Goal: Task Accomplishment & Management: Manage account settings

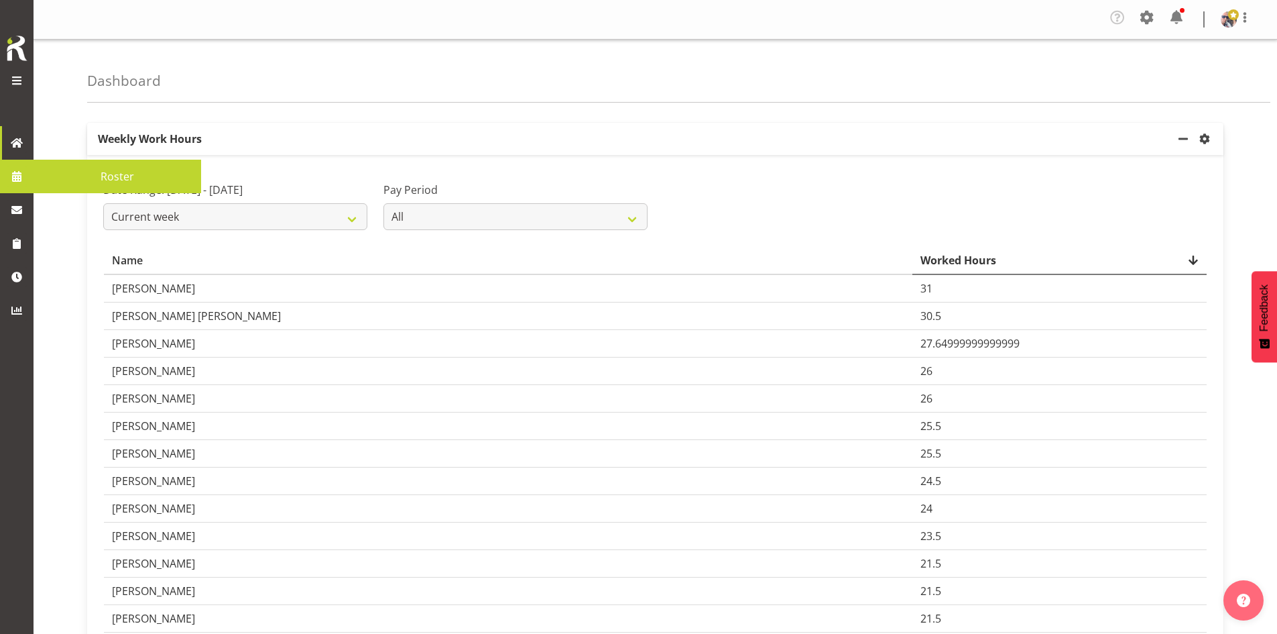
click at [21, 172] on span at bounding box center [17, 176] width 20 height 20
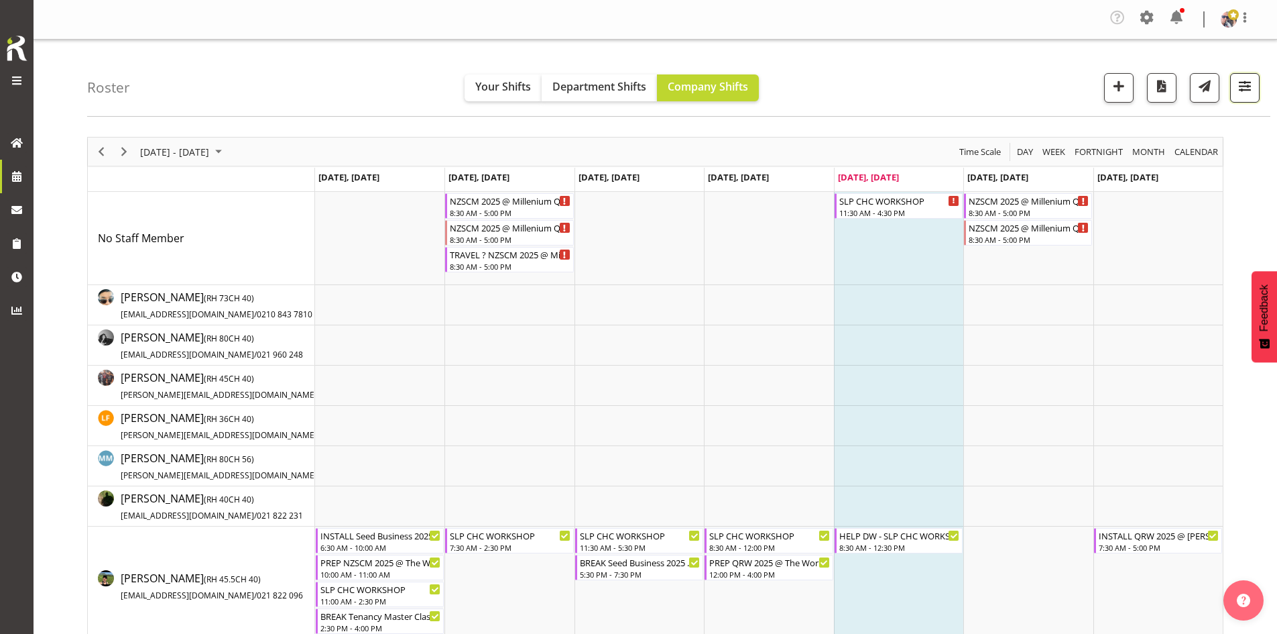
click at [1235, 83] on button "button" at bounding box center [1244, 87] width 29 height 29
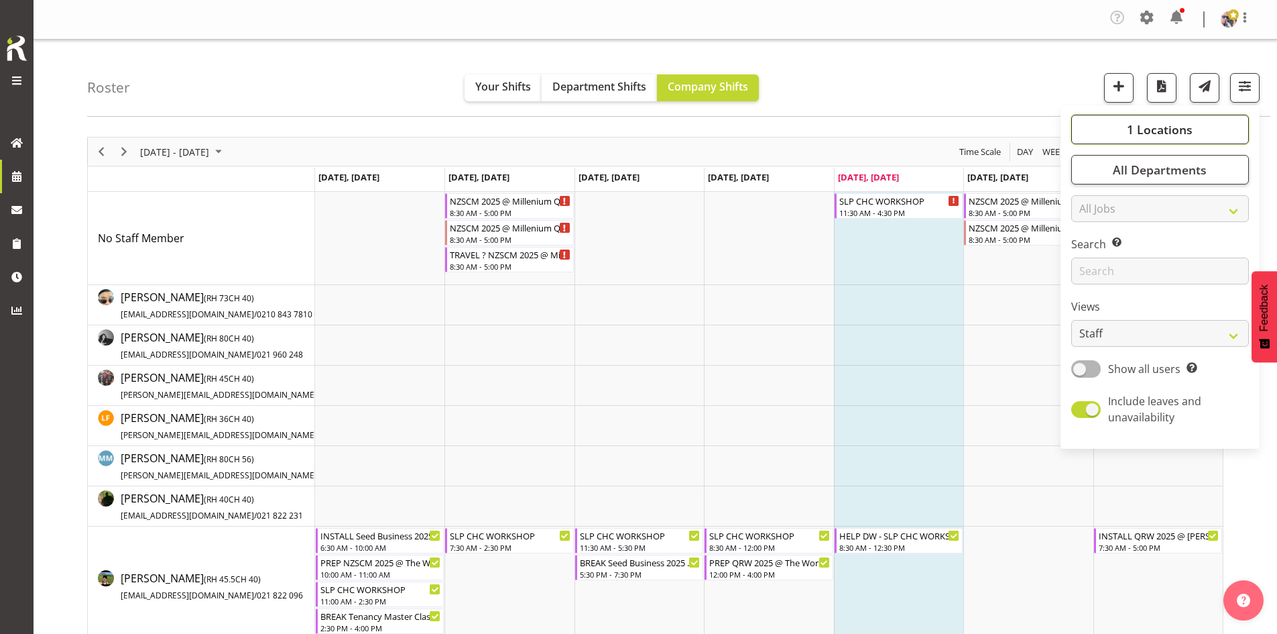
click at [1177, 127] on span "1 Locations" at bounding box center [1160, 129] width 66 height 16
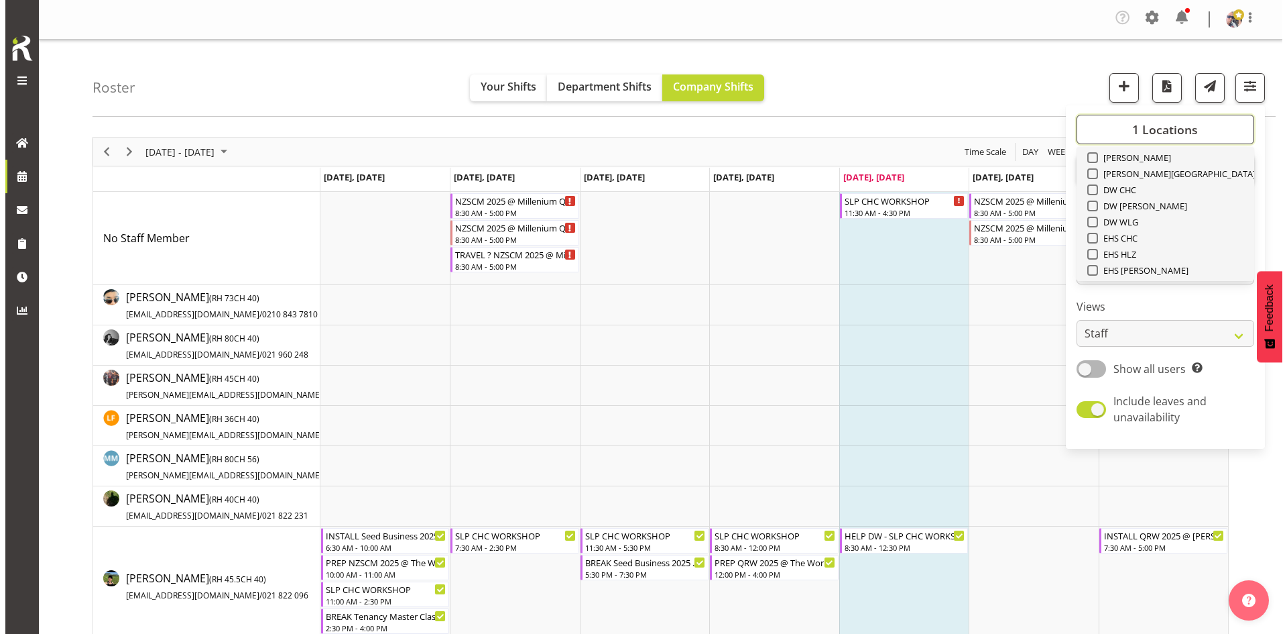
scroll to position [134, 0]
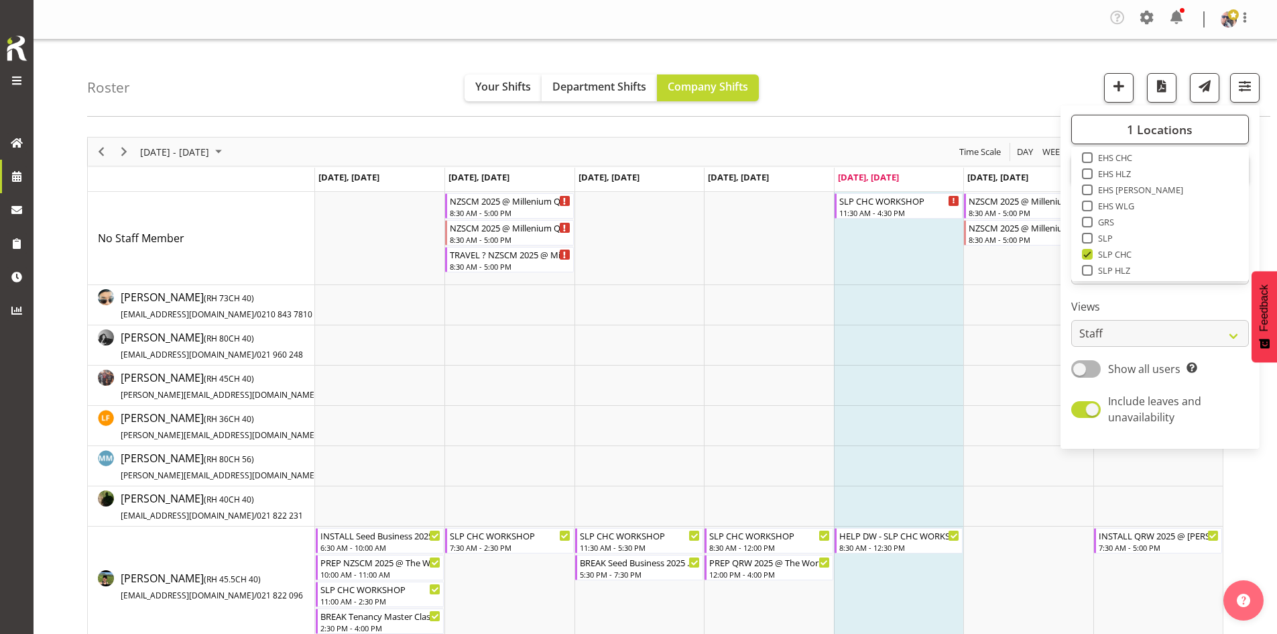
click at [1109, 233] on span "SLP" at bounding box center [1103, 238] width 21 height 11
click at [1091, 234] on input "SLP" at bounding box center [1086, 238] width 9 height 9
checkbox input "true"
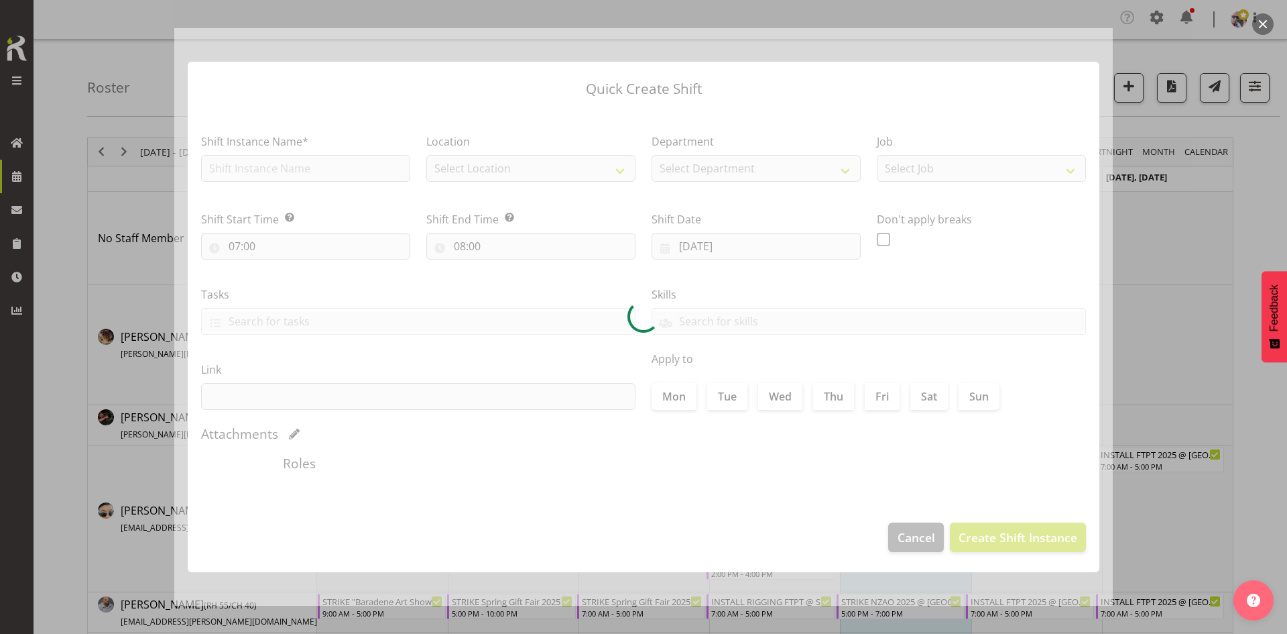
click at [1181, 210] on div at bounding box center [643, 317] width 1287 height 634
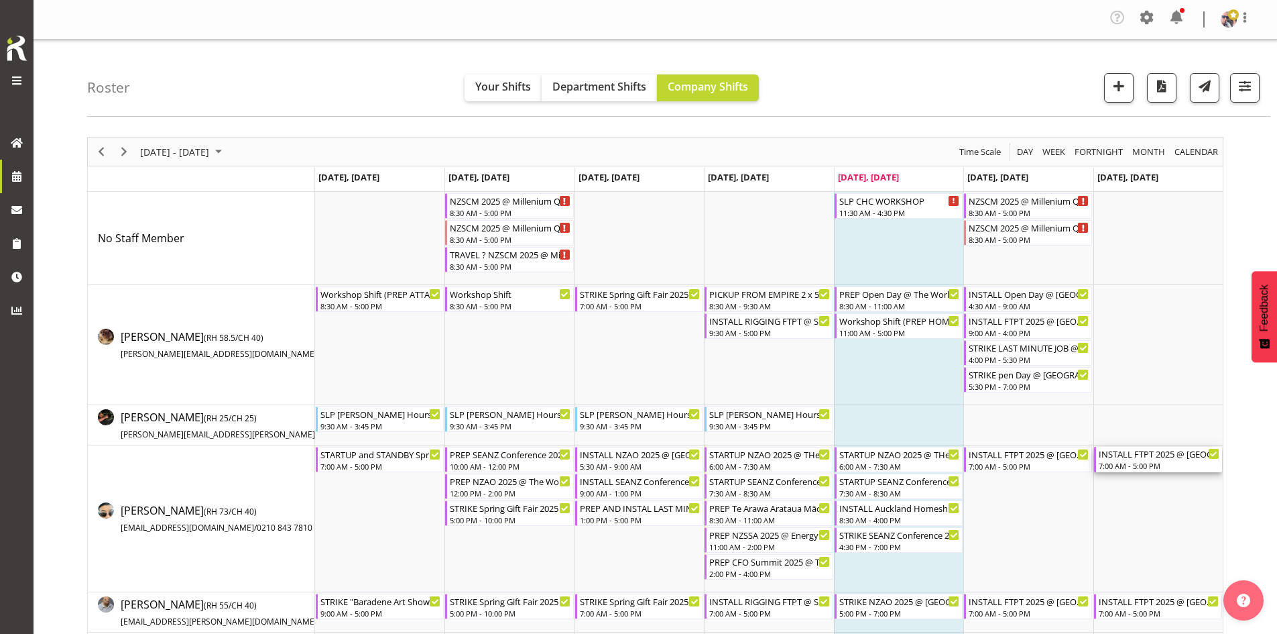
click at [1160, 456] on div "INSTALL FTPT 2025 @ [GEOGRAPHIC_DATA]" at bounding box center [1159, 453] width 121 height 13
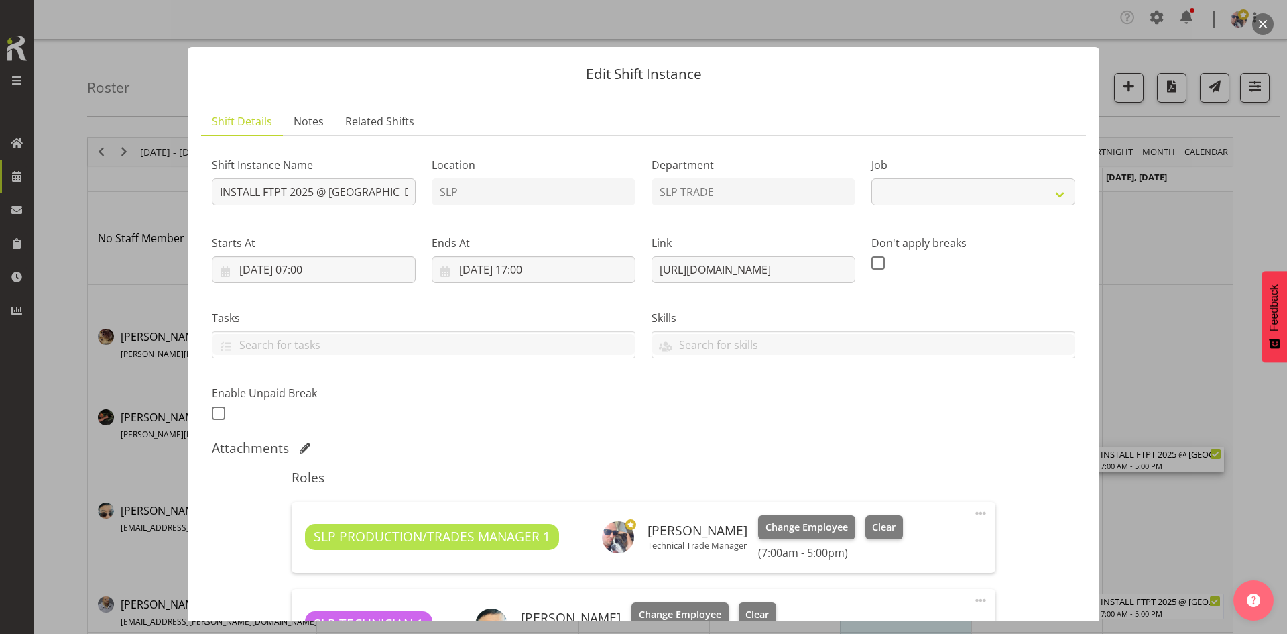
select select "9154"
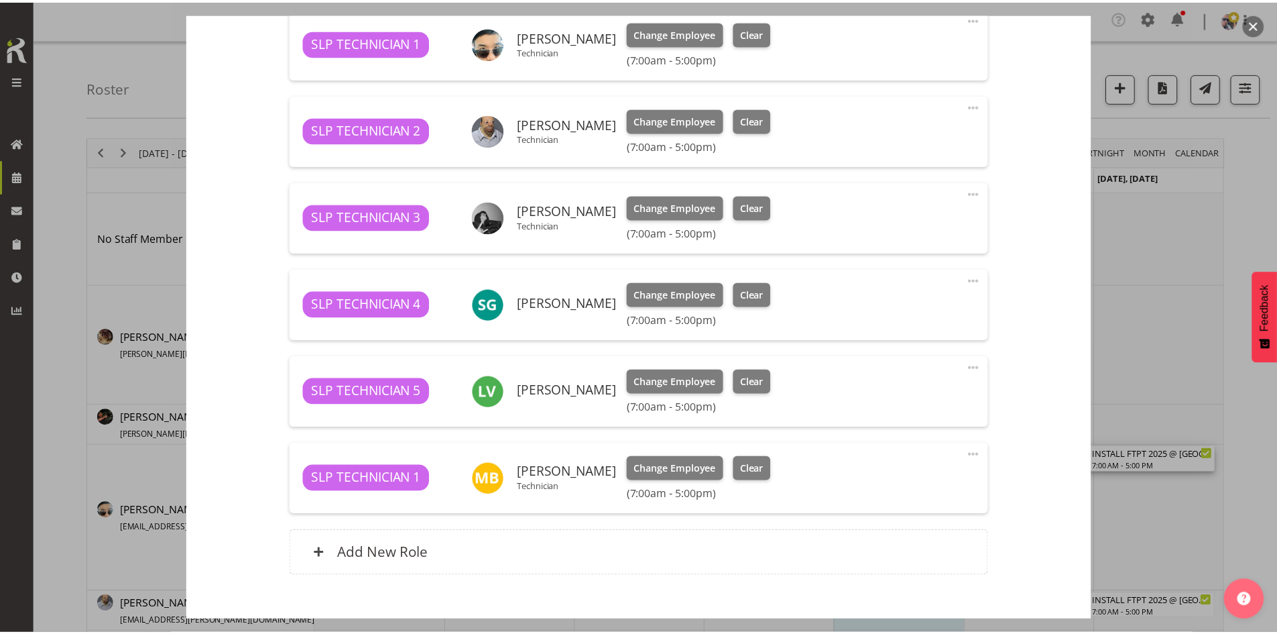
scroll to position [656, 0]
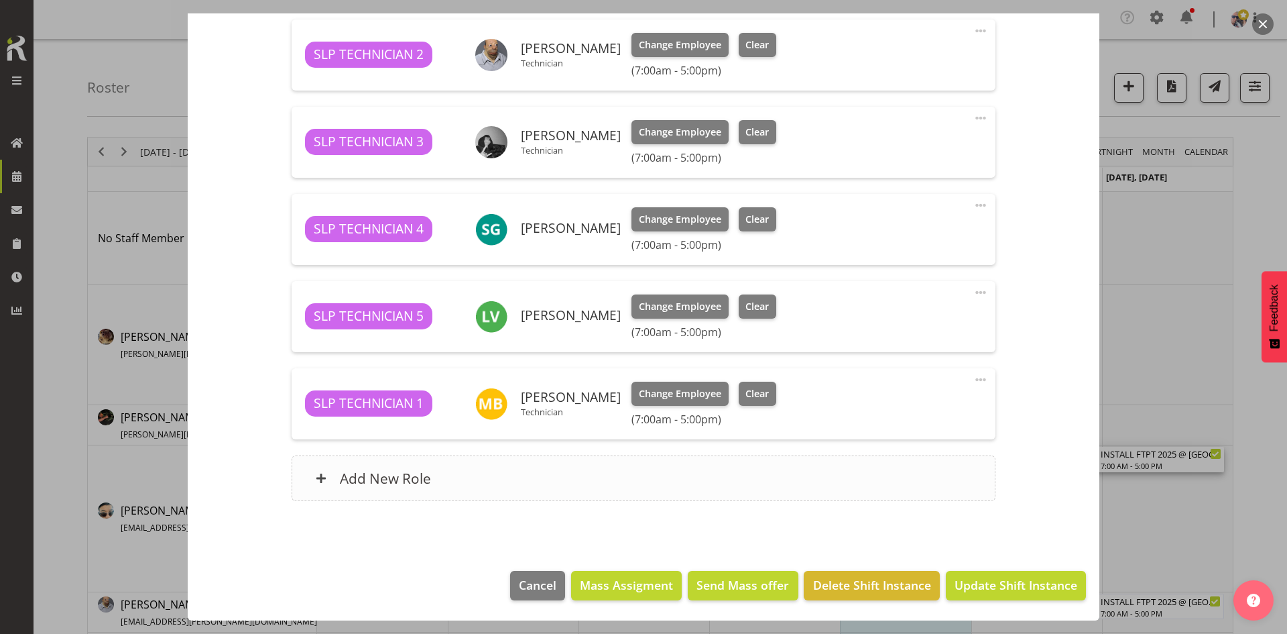
click at [477, 470] on div "Add New Role" at bounding box center [643, 478] width 703 height 46
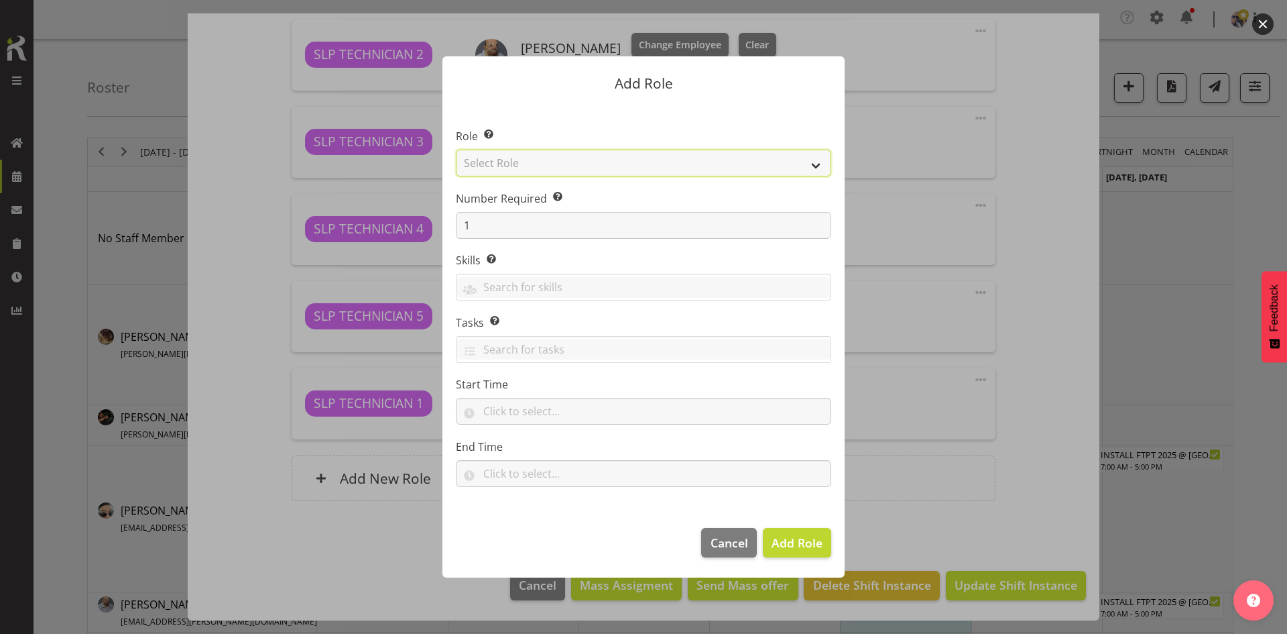
click at [771, 161] on select "Select Role ACCOUNT MANAGER ACCOUNT MANAGER DW ACCOUNTS AKL DIANNA VEHICLES AKL…" at bounding box center [643, 163] width 375 height 27
select select "125"
click at [456, 150] on select "Select Role ACCOUNT MANAGER ACCOUNT MANAGER DW ACCOUNTS AKL DIANNA VEHICLES AKL…" at bounding box center [643, 163] width 375 height 27
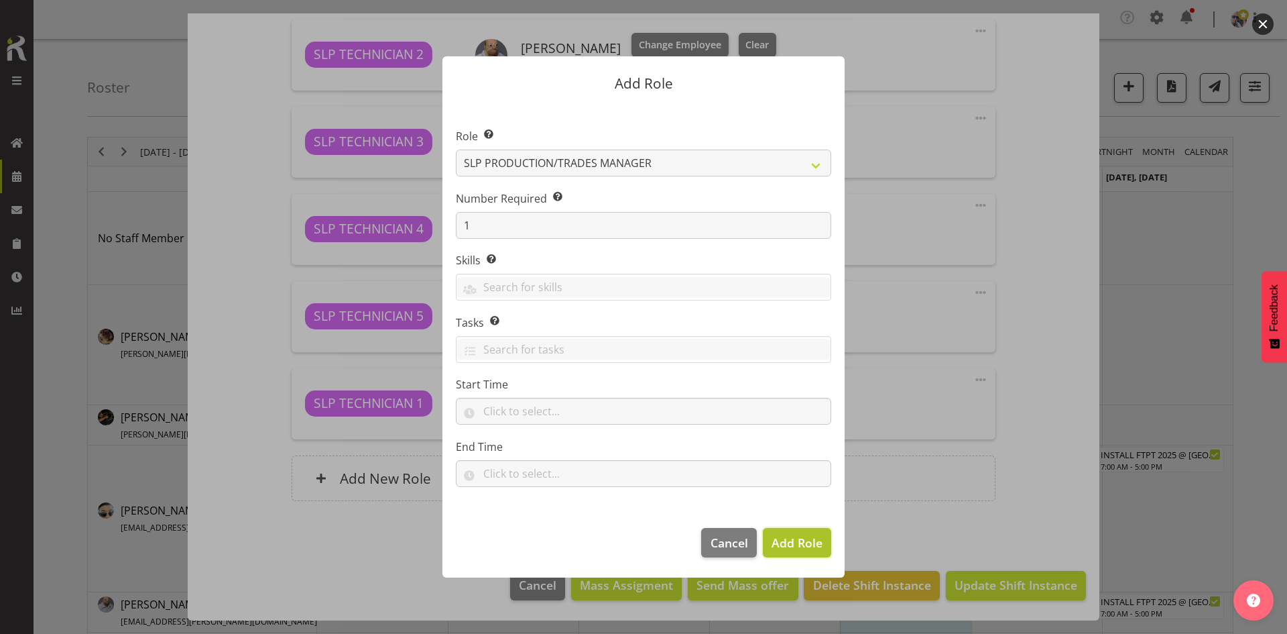
click at [812, 544] on span "Add Role" at bounding box center [797, 542] width 51 height 16
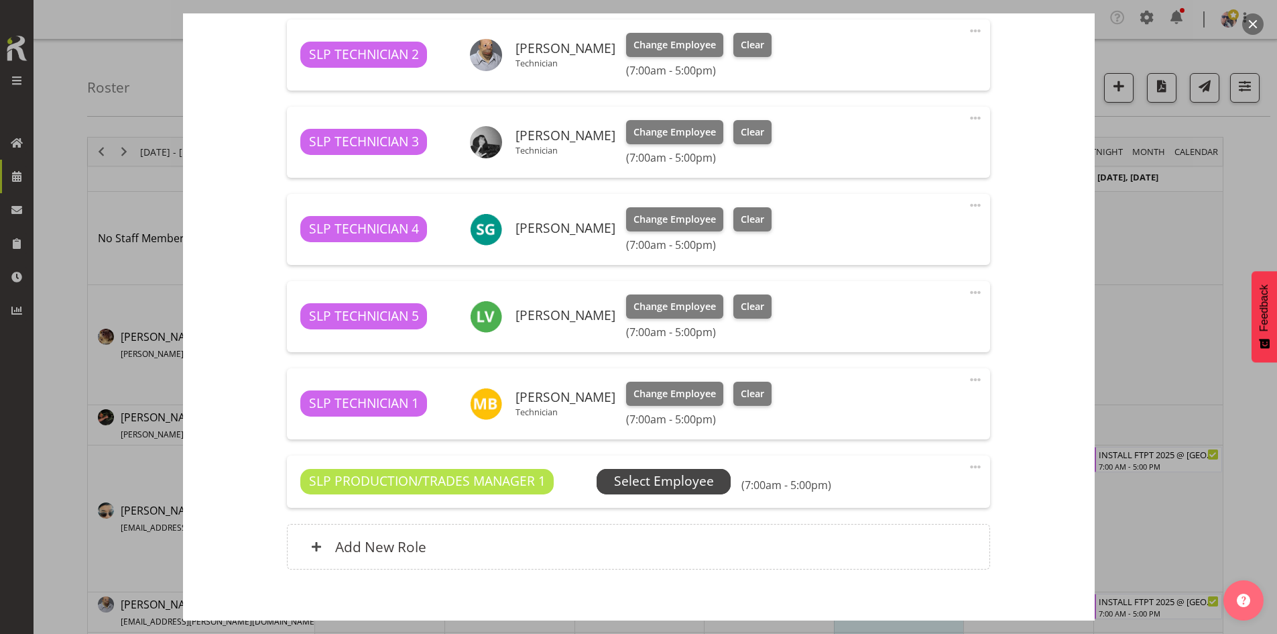
click at [697, 481] on span "Select Employee" at bounding box center [664, 480] width 100 height 19
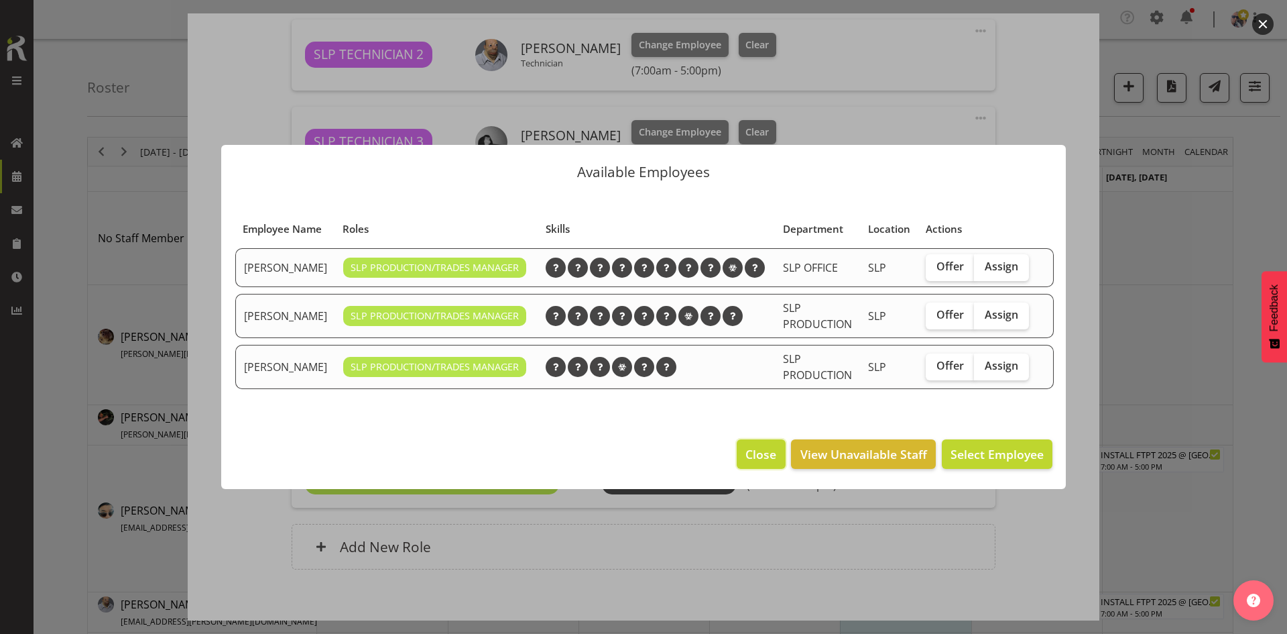
click at [756, 463] on span "Close" at bounding box center [761, 453] width 31 height 17
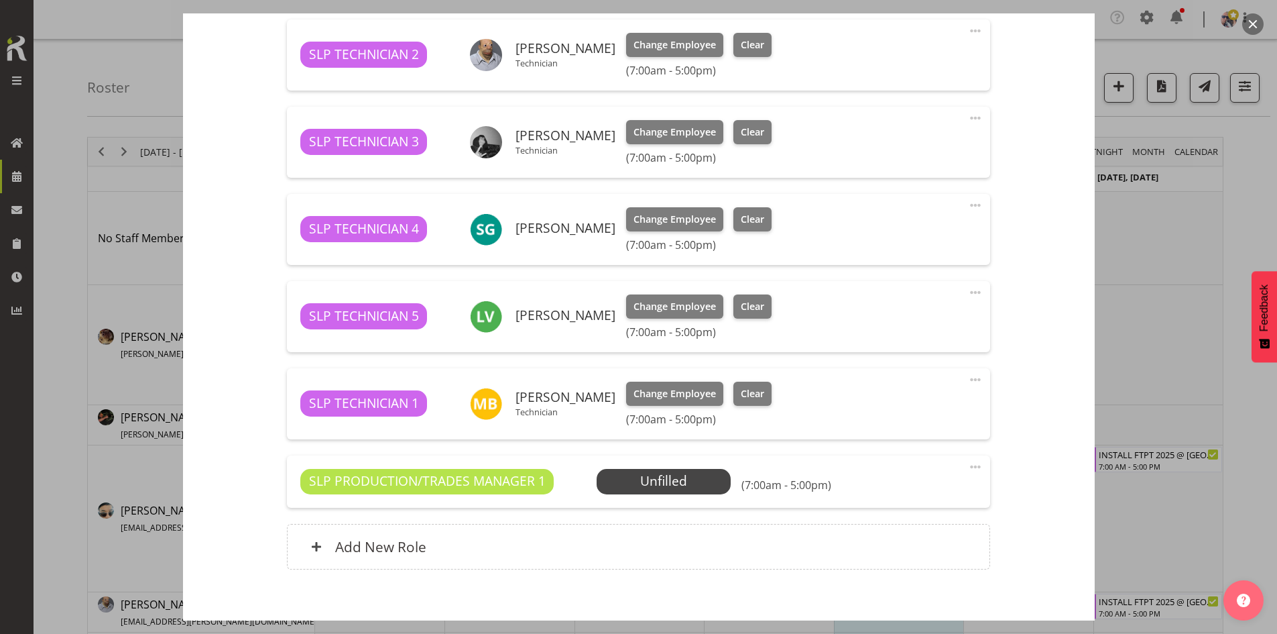
click at [969, 469] on span at bounding box center [975, 467] width 16 height 16
click at [911, 548] on link "Delete" at bounding box center [919, 547] width 129 height 24
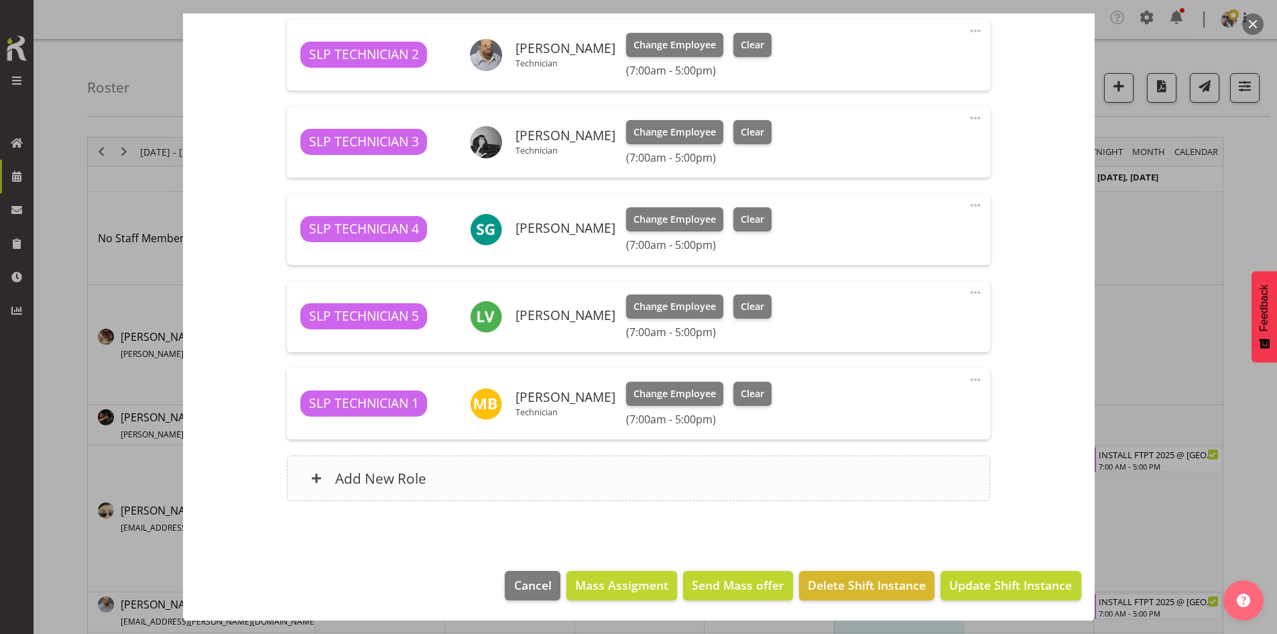
click at [557, 483] on div "Add New Role" at bounding box center [638, 478] width 703 height 46
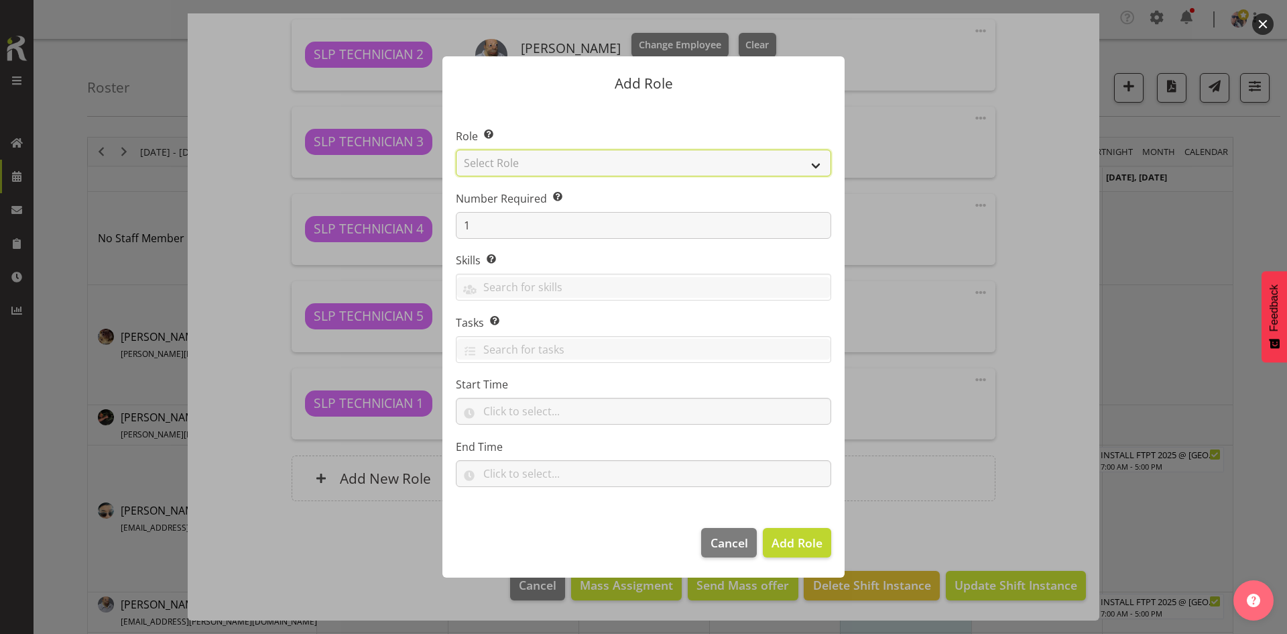
click at [804, 162] on select "Select Role ACCOUNT MANAGER ACCOUNT MANAGER DW ACCOUNTS AKL DIANNA VEHICLES AKL…" at bounding box center [643, 163] width 375 height 27
select select "123"
click at [456, 150] on select "Select Role ACCOUNT MANAGER ACCOUNT MANAGER DW ACCOUNTS AKL DIANNA VEHICLES AKL…" at bounding box center [643, 163] width 375 height 27
click at [784, 549] on span "Add Role" at bounding box center [797, 542] width 51 height 16
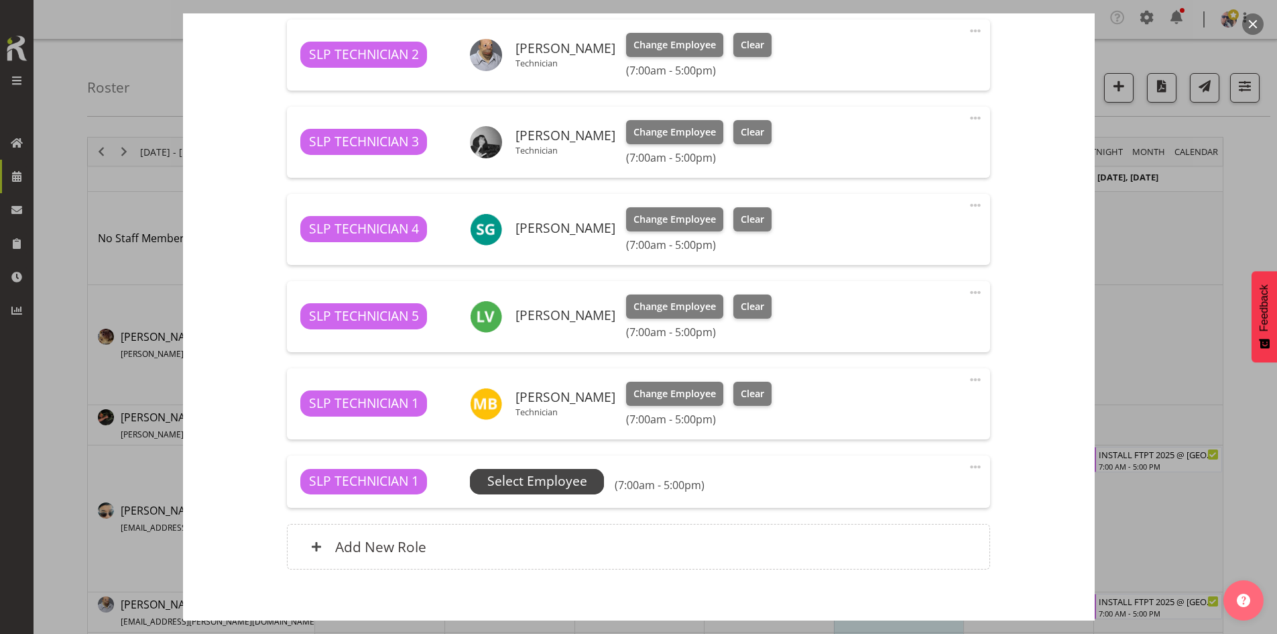
click at [554, 477] on span "Select Employee" at bounding box center [537, 480] width 100 height 19
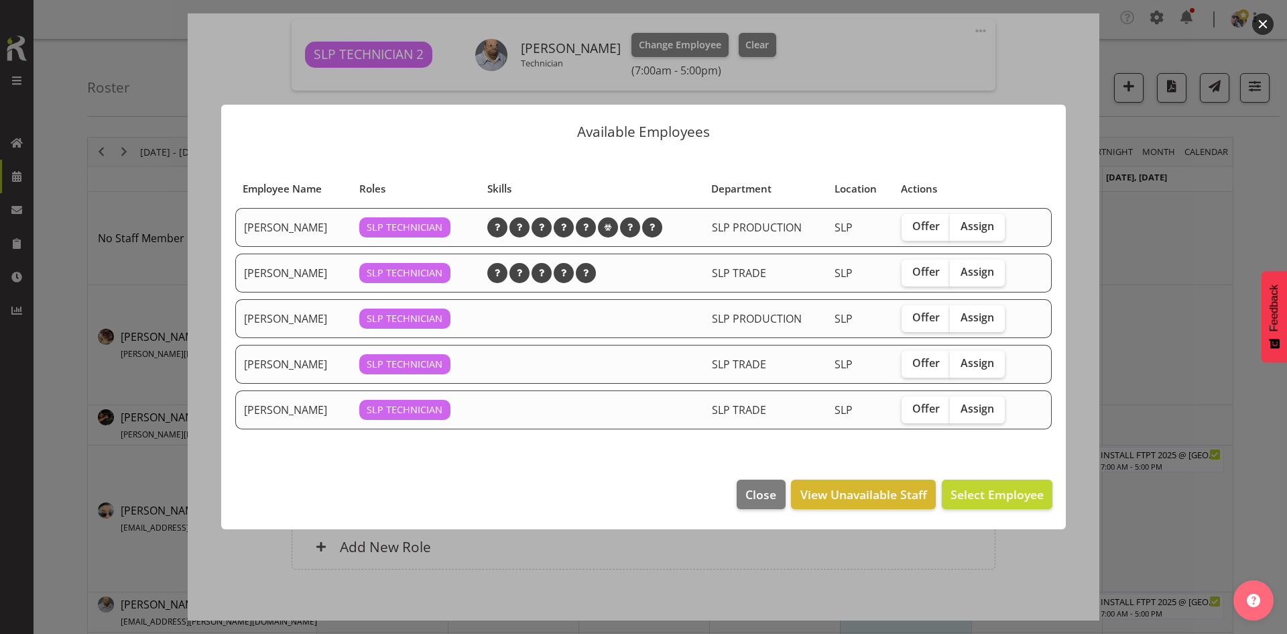
click at [965, 333] on td "Offer Assign" at bounding box center [963, 318] width 139 height 39
click at [973, 326] on label "Assign" at bounding box center [977, 318] width 55 height 27
click at [959, 322] on input "Assign" at bounding box center [954, 317] width 9 height 9
checkbox input "true"
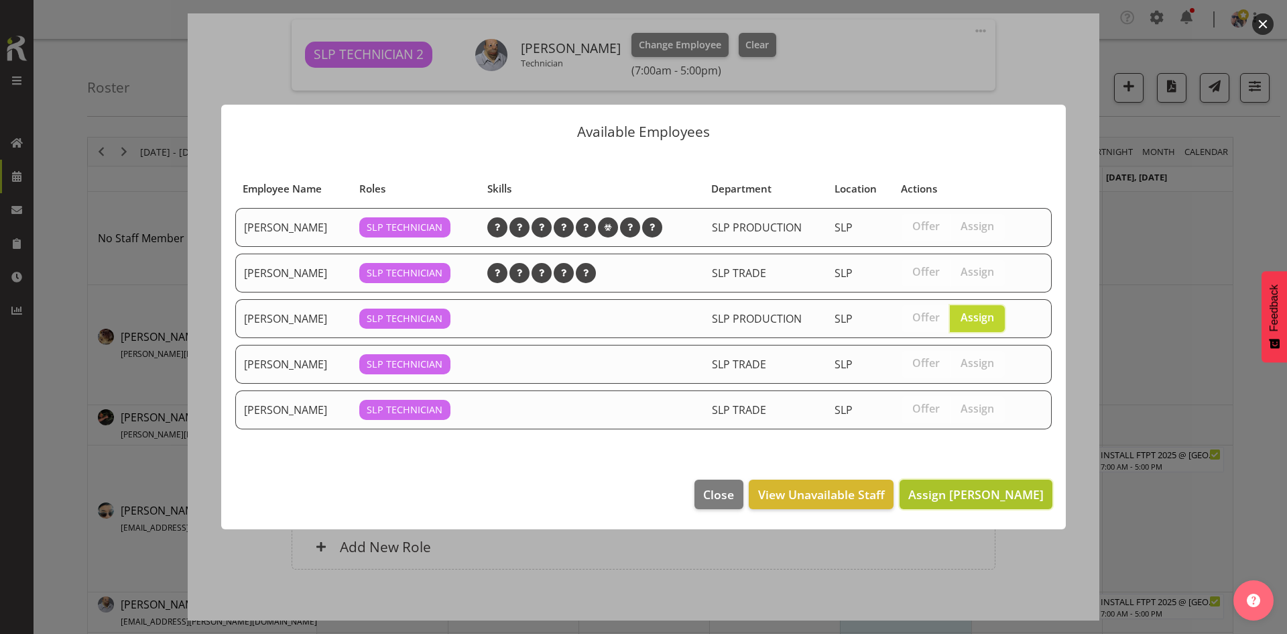
click at [967, 480] on button "Assign Kent Stevens" at bounding box center [976, 493] width 153 height 29
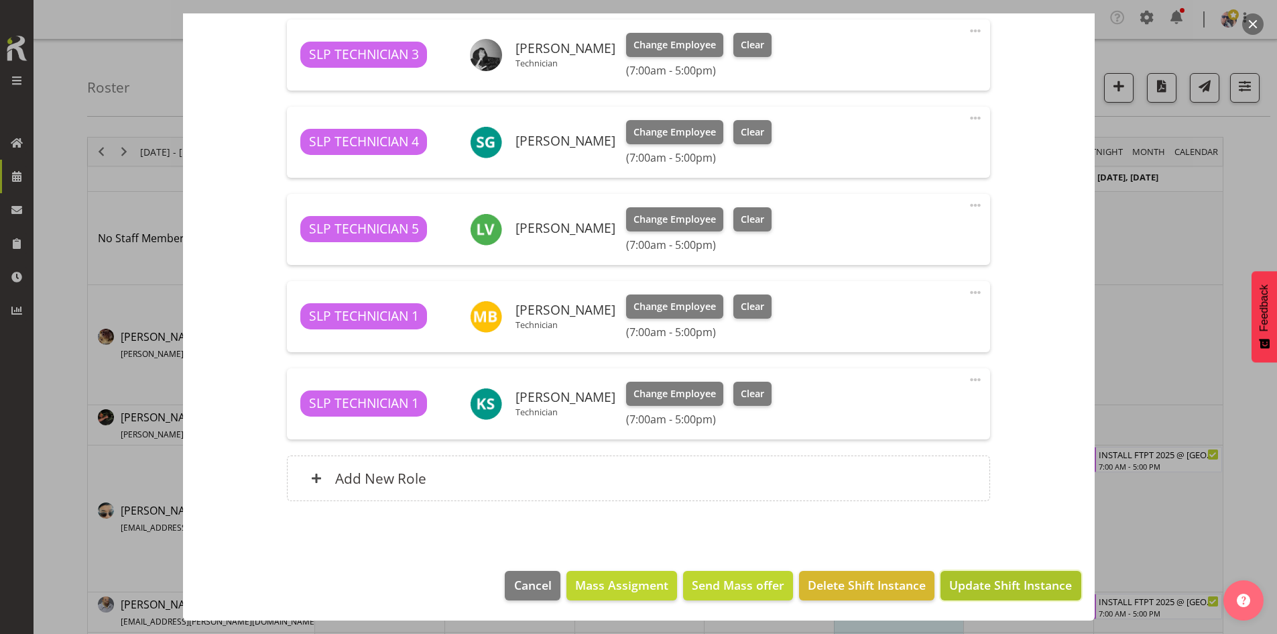
click at [977, 591] on span "Update Shift Instance" at bounding box center [1010, 584] width 123 height 17
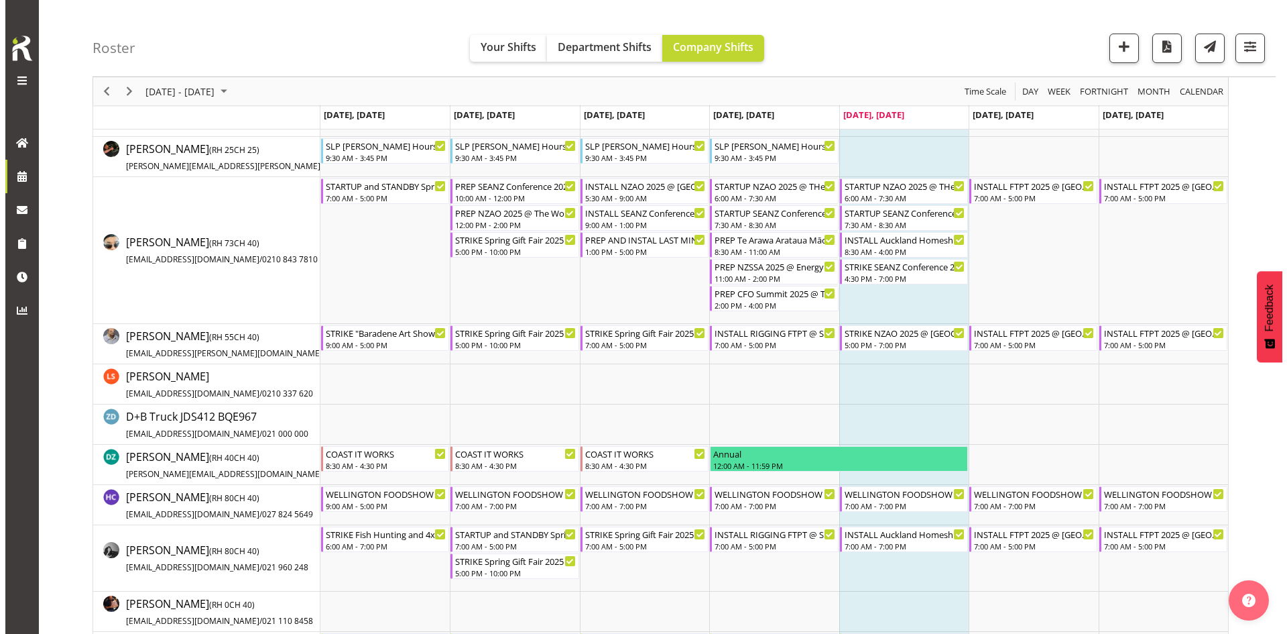
scroll to position [402, 0]
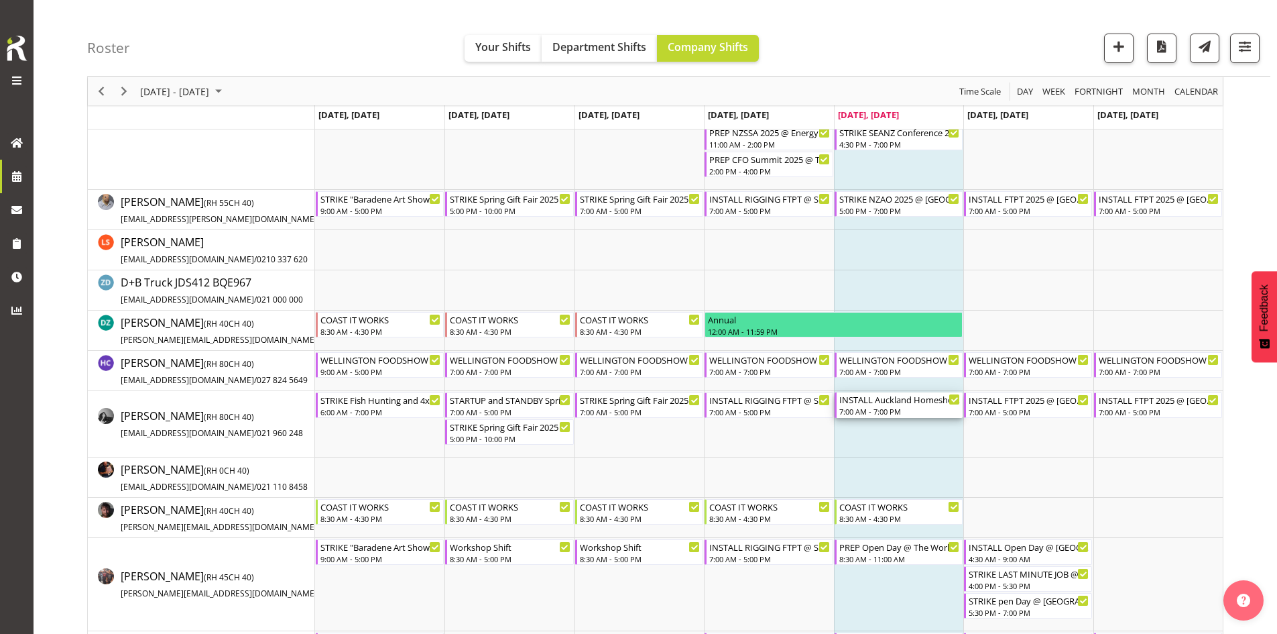
click at [906, 402] on div "INSTALL Auckland Homeshow 2025 MARQUEE 6 @ [GEOGRAPHIC_DATA]" at bounding box center [899, 398] width 121 height 13
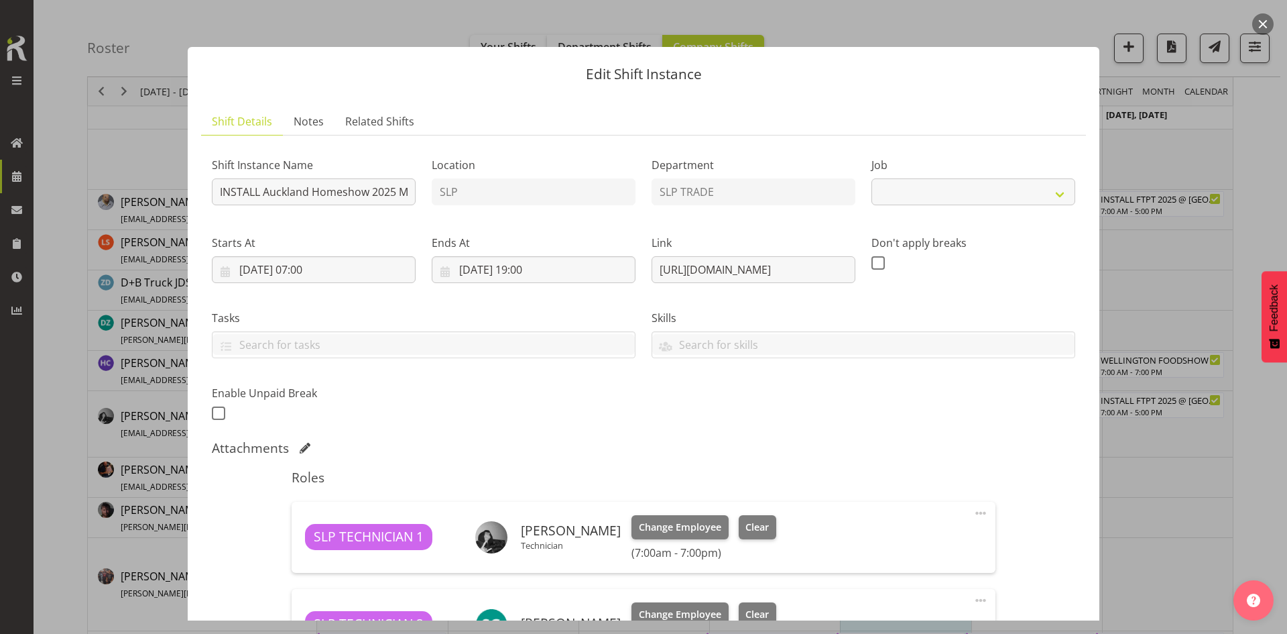
select select "9869"
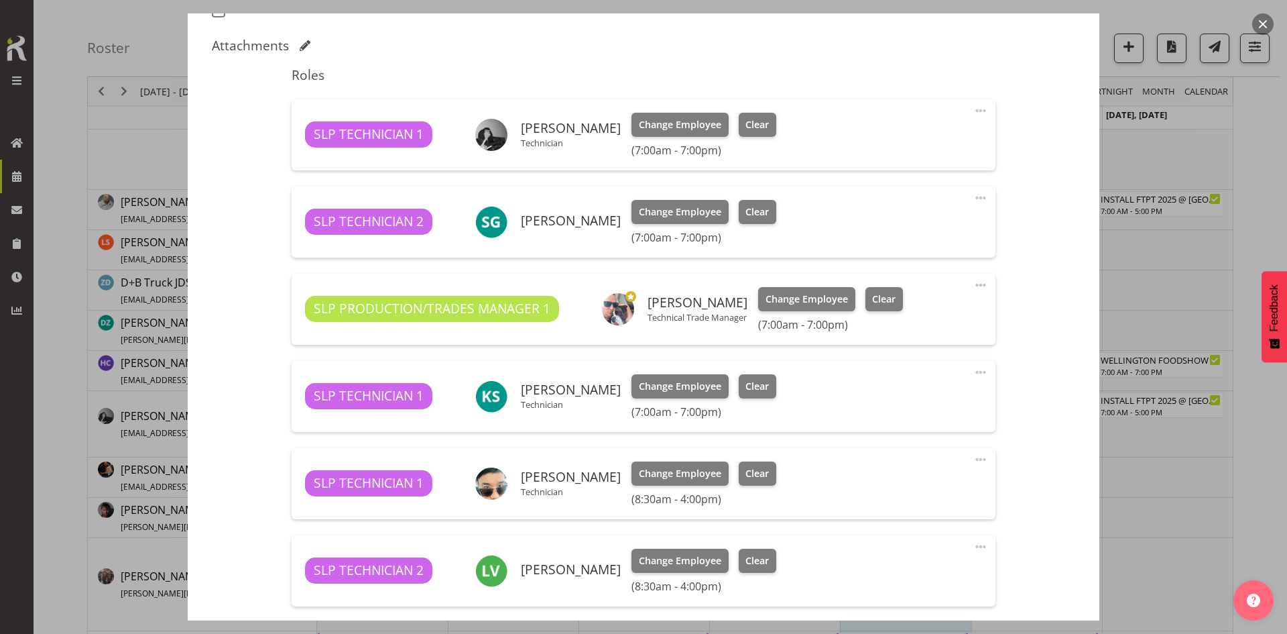
click at [1197, 223] on div at bounding box center [643, 317] width 1287 height 634
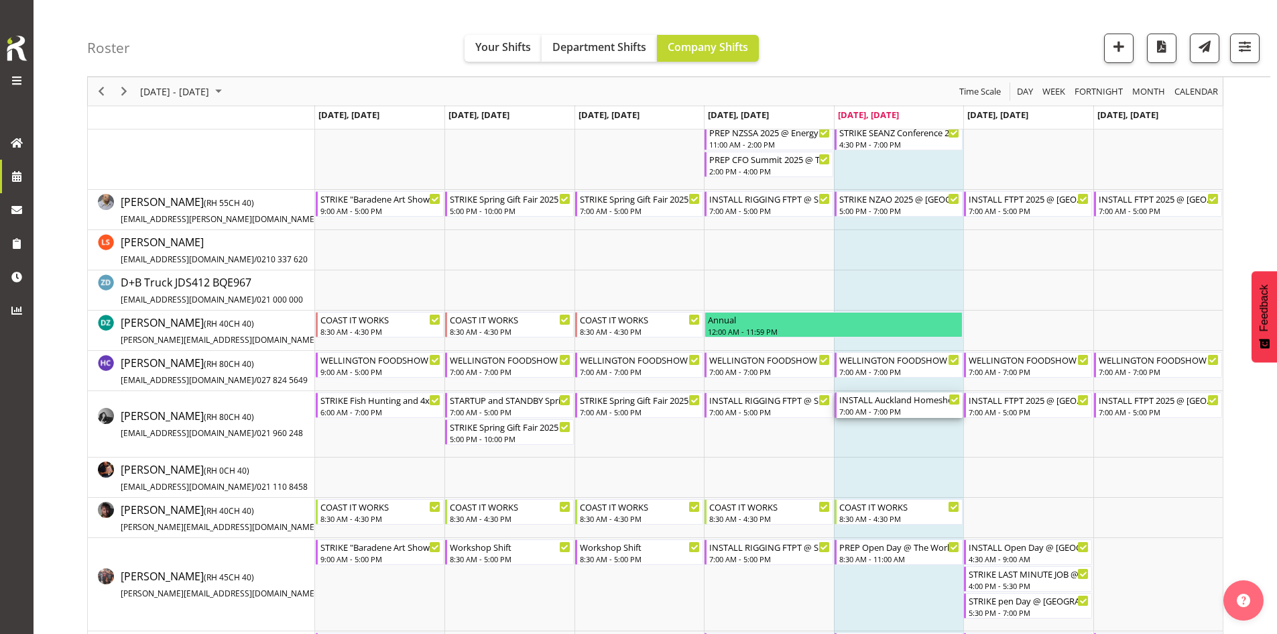
click at [896, 406] on div "INSTALL Auckland Homeshow 2025 MARQUEE 6 @ Auckland SHowgrounds 7:00 AM - 7:00 …" at bounding box center [899, 404] width 121 height 25
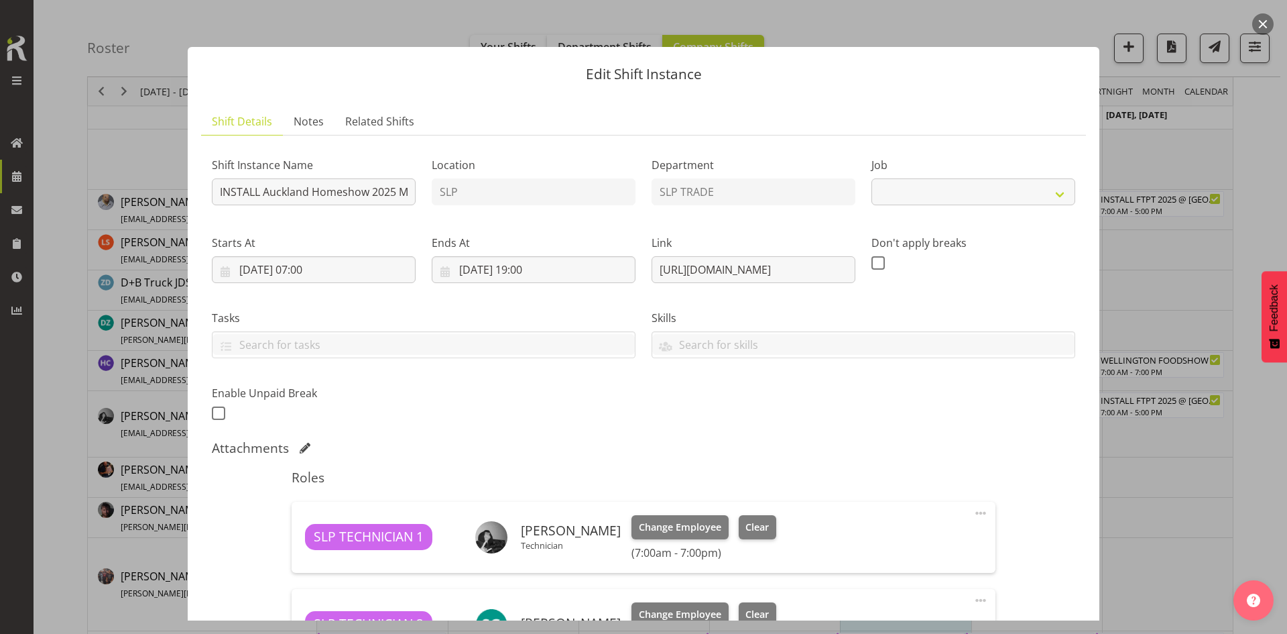
select select "9869"
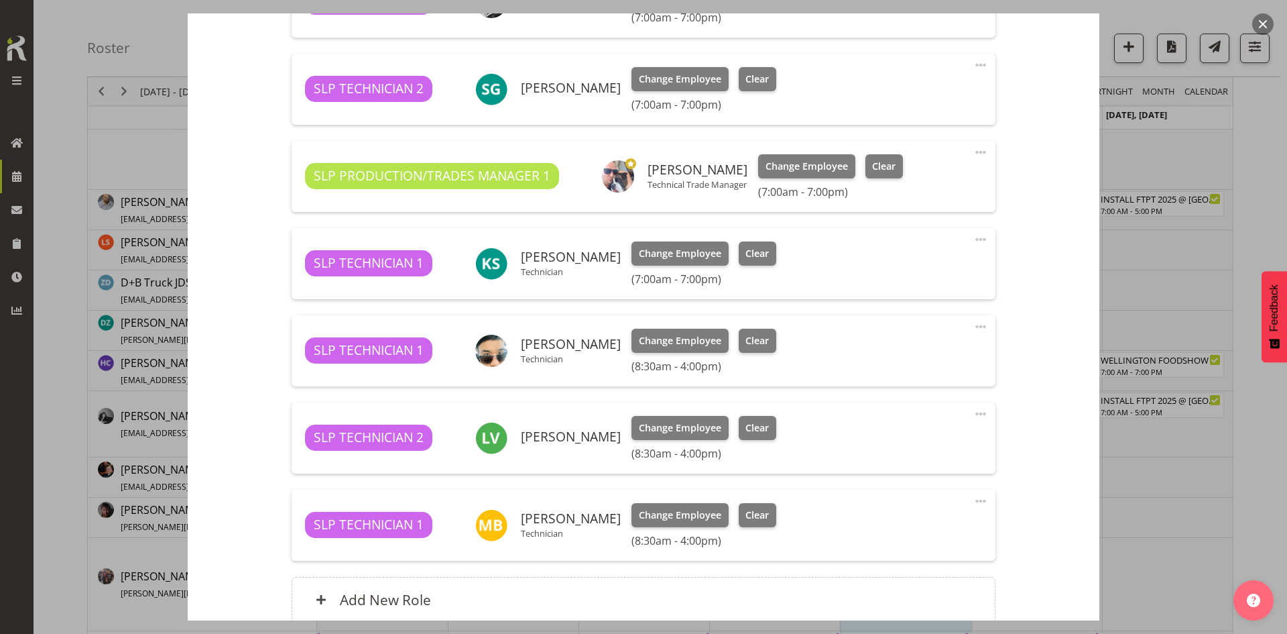
scroll to position [536, 0]
